Goal: Navigation & Orientation: Find specific page/section

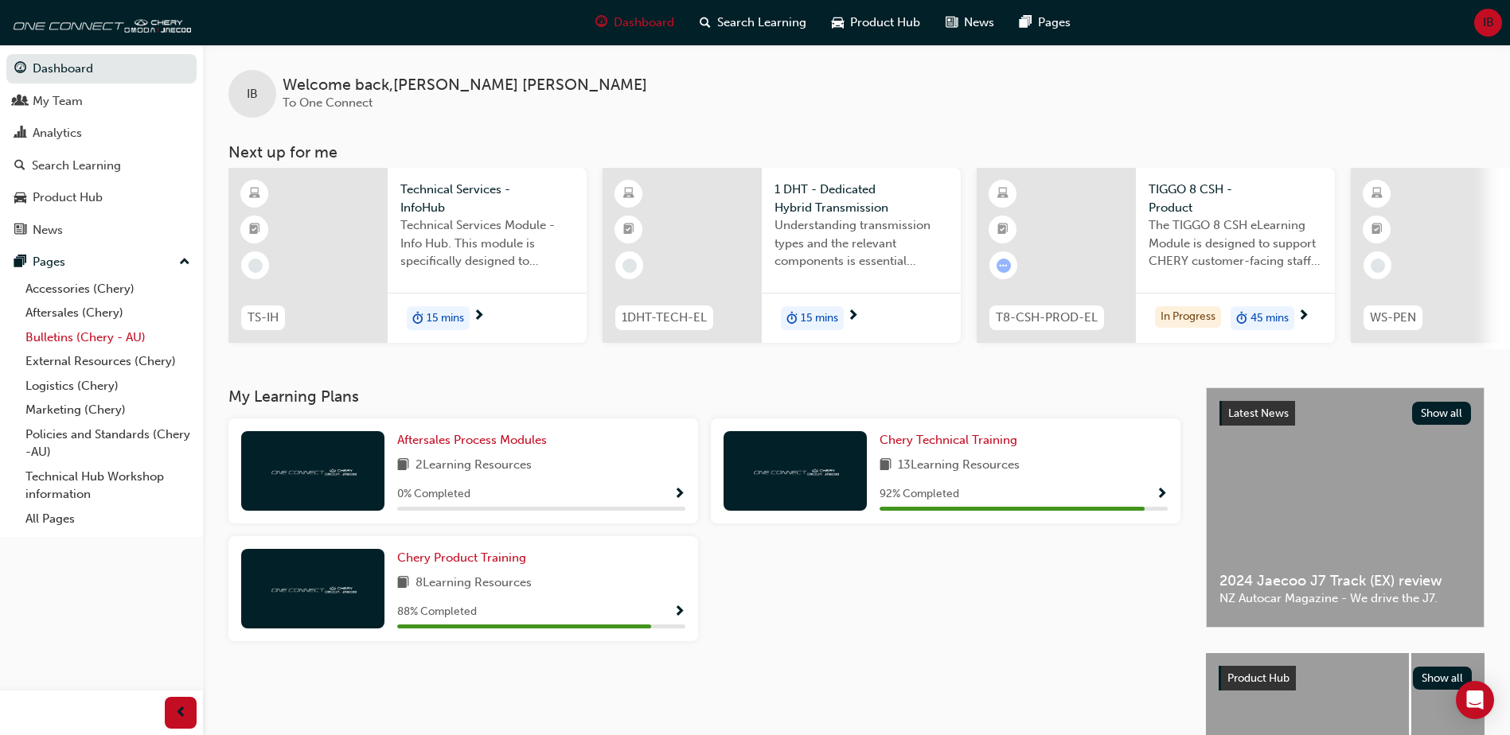
click at [84, 337] on link "Bulletins (Chery - AU)" at bounding box center [107, 338] width 177 height 25
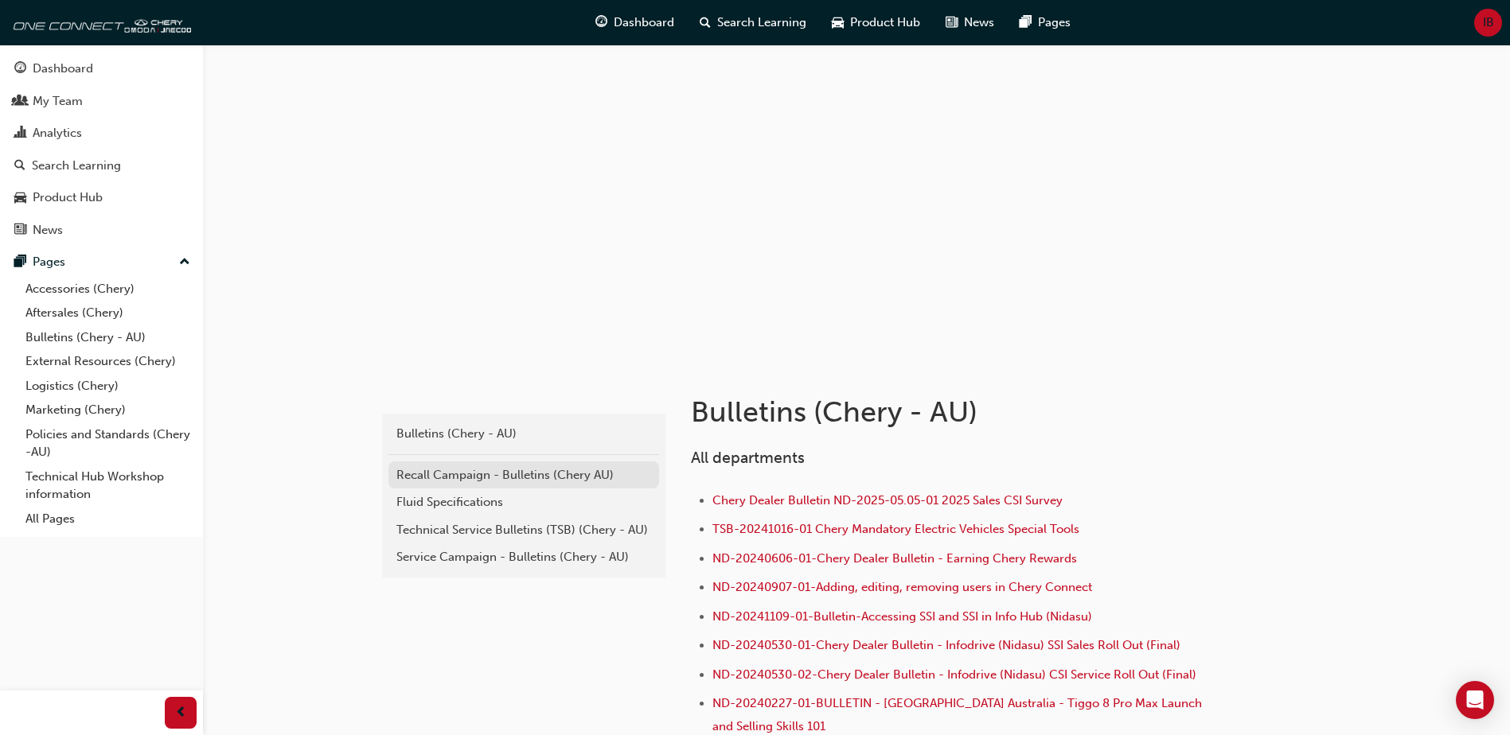
click at [420, 466] on div "Recall Campaign - Bulletins (Chery AU)" at bounding box center [523, 475] width 255 height 18
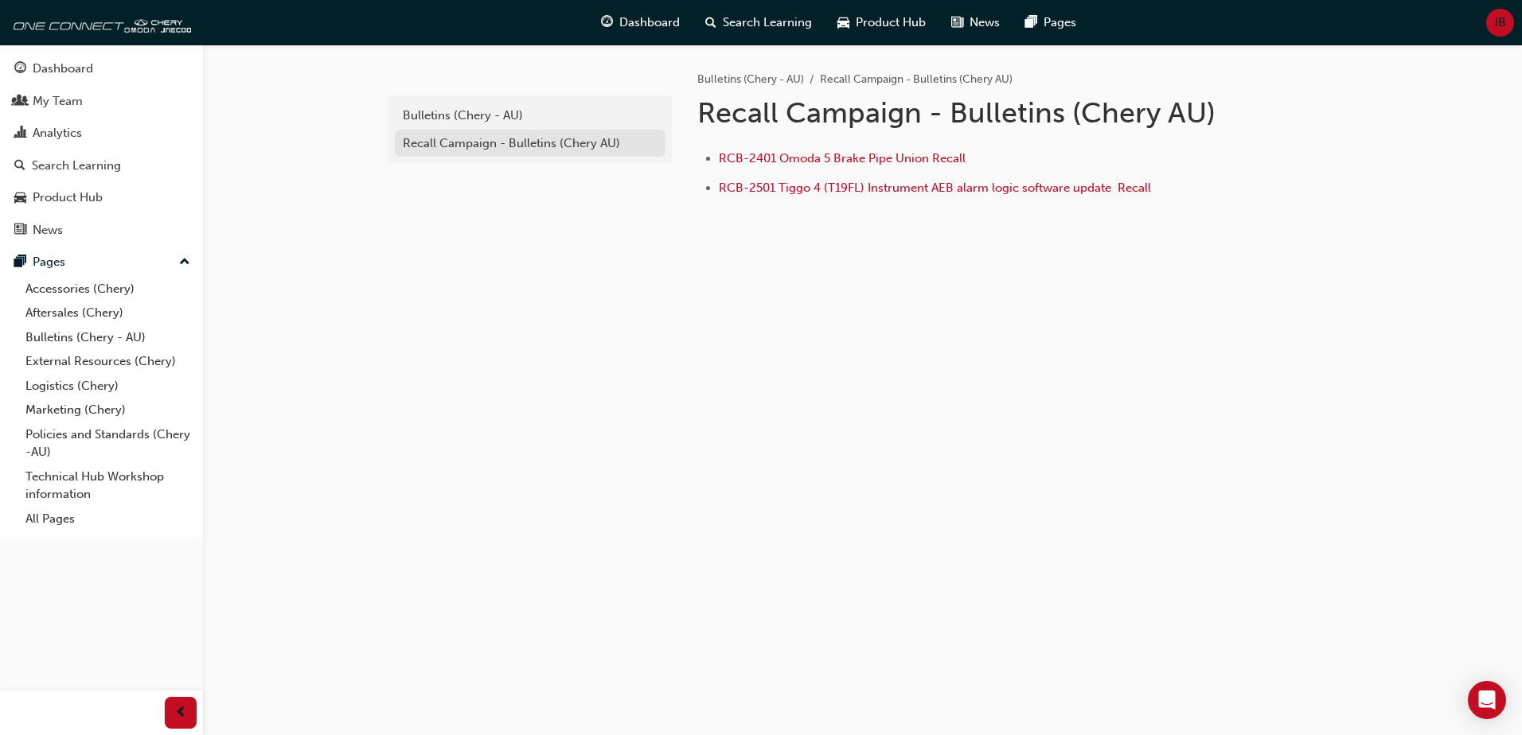
click at [466, 142] on div "Recall Campaign - Bulletins (Chery AU)" at bounding box center [530, 144] width 255 height 18
click at [466, 121] on div "Bulletins (Chery - AU)" at bounding box center [530, 116] width 255 height 18
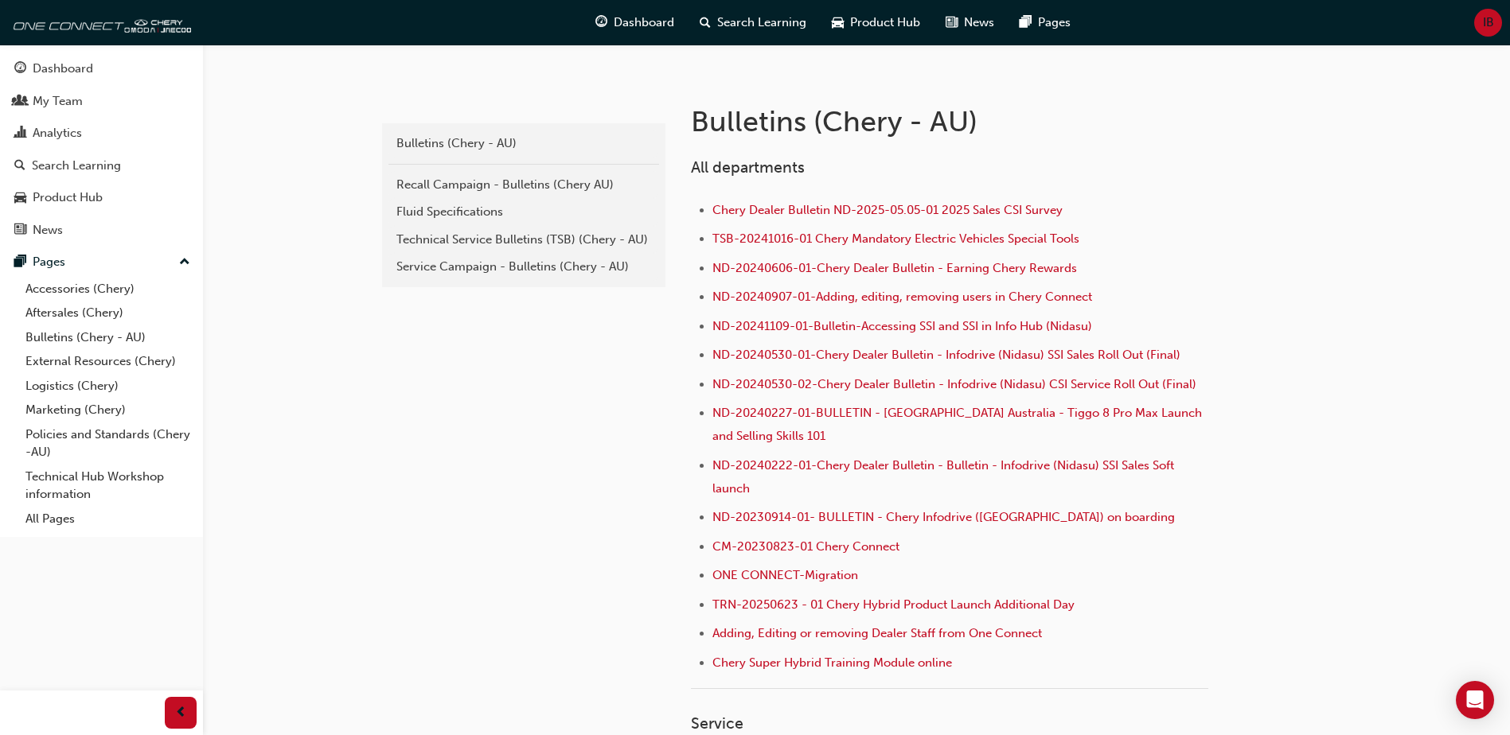
scroll to position [318, 0]
